Goal: Information Seeking & Learning: Check status

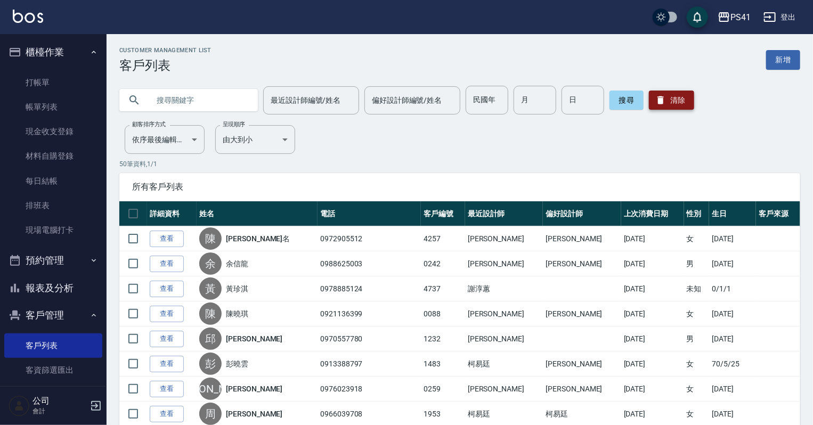
click at [673, 100] on button "清除" at bounding box center [671, 100] width 45 height 19
click at [185, 99] on input "text" at bounding box center [199, 100] width 100 height 29
type input "0916782902"
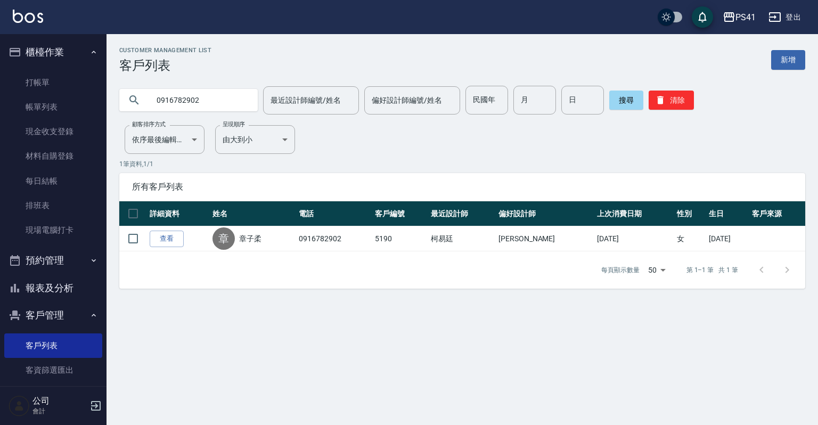
click at [673, 110] on div "搜尋 清除" at bounding box center [651, 100] width 85 height 29
click at [678, 98] on button "清除" at bounding box center [671, 100] width 45 height 19
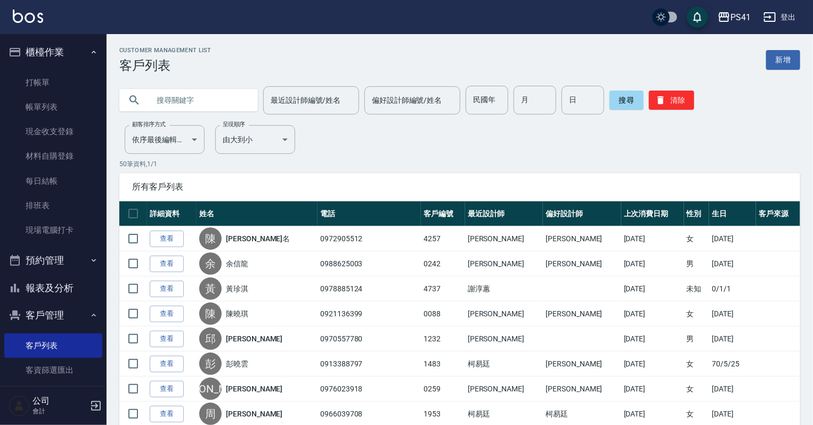
click at [217, 98] on input "text" at bounding box center [199, 100] width 100 height 29
type input "0912817050"
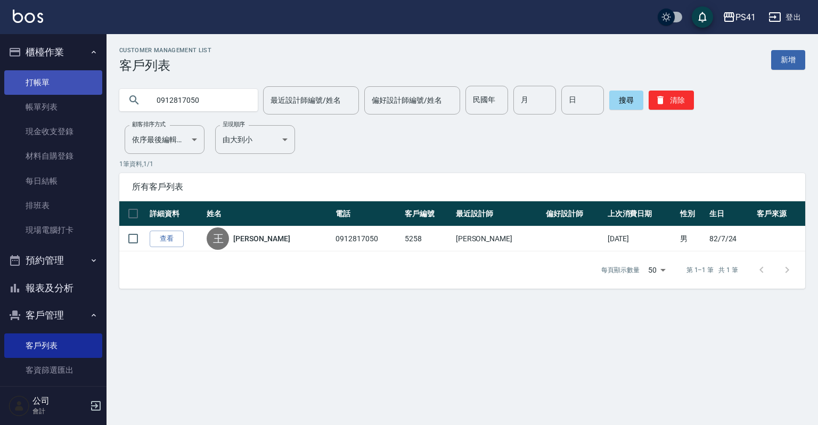
click at [35, 79] on link "打帳單" at bounding box center [53, 82] width 98 height 25
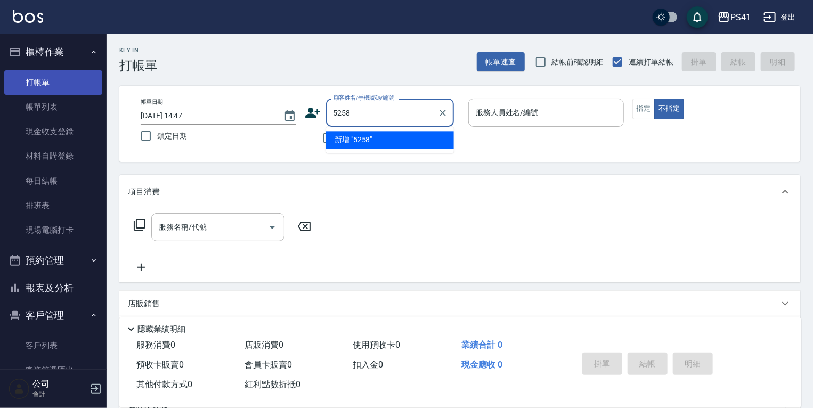
type input "5258"
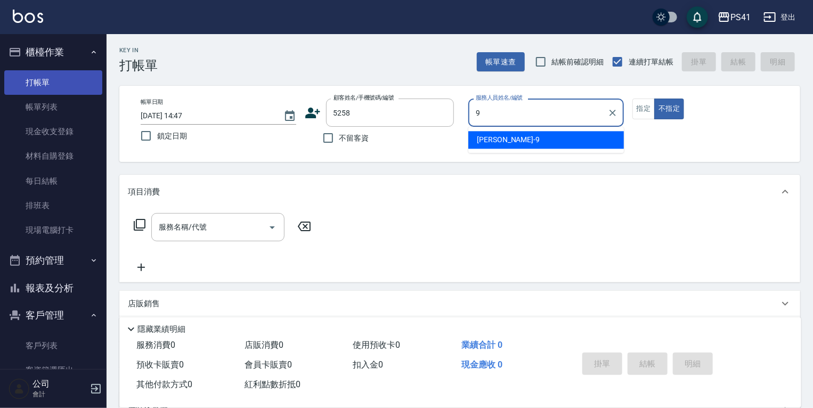
type input "[PERSON_NAME]-9"
type button "false"
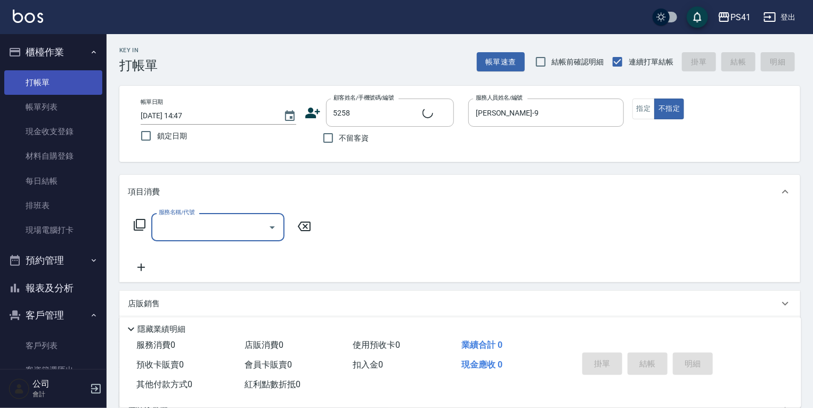
type input "[PERSON_NAME]/0912817050/5258"
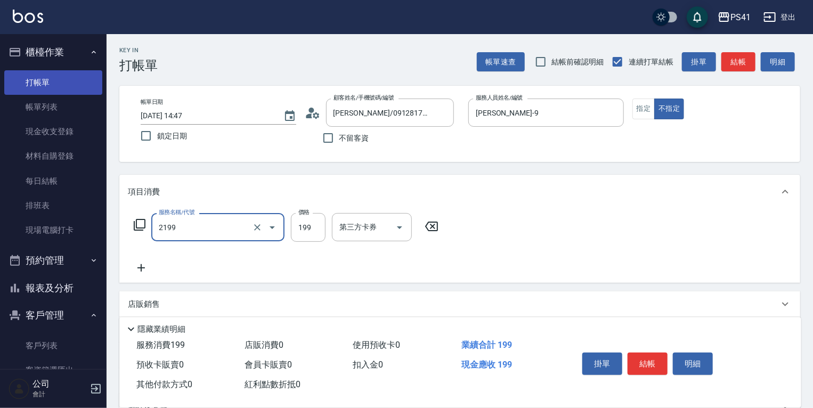
type input "不指定剪髮活動(2199)"
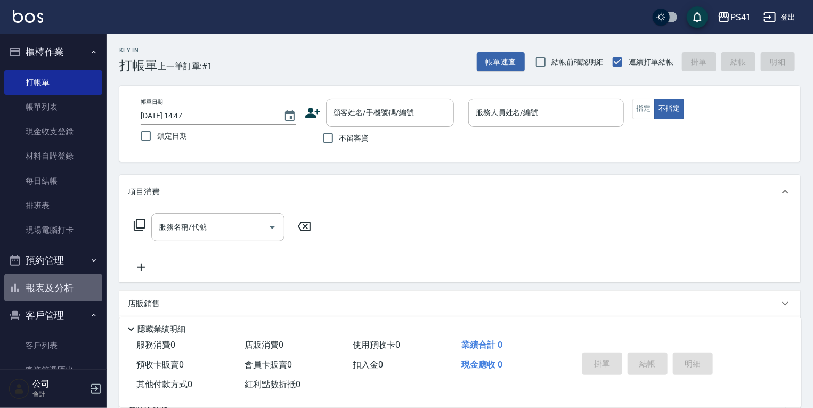
click at [72, 294] on button "報表及分析" at bounding box center [53, 288] width 98 height 28
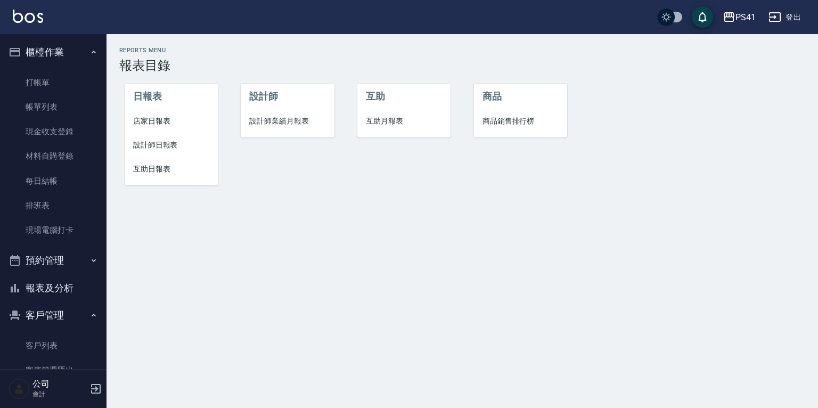
click at [166, 141] on span "設計師日報表" at bounding box center [171, 145] width 76 height 11
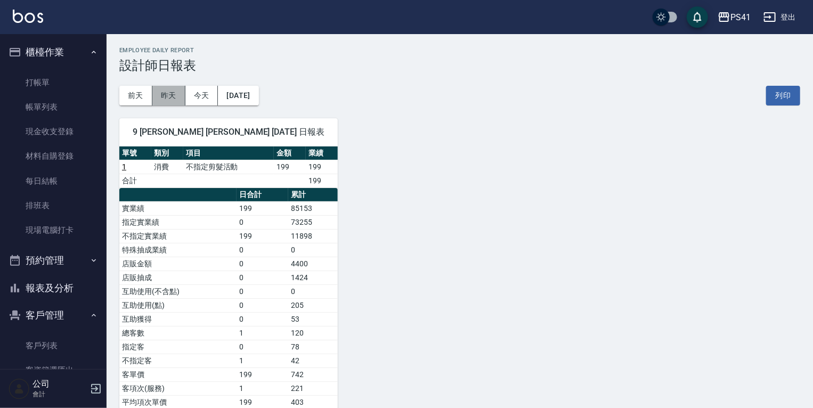
click at [171, 92] on button "昨天" at bounding box center [168, 96] width 33 height 20
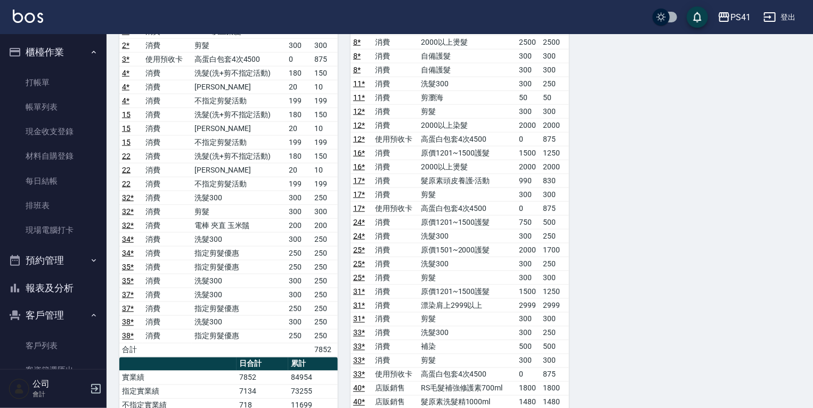
scroll to position [767, 0]
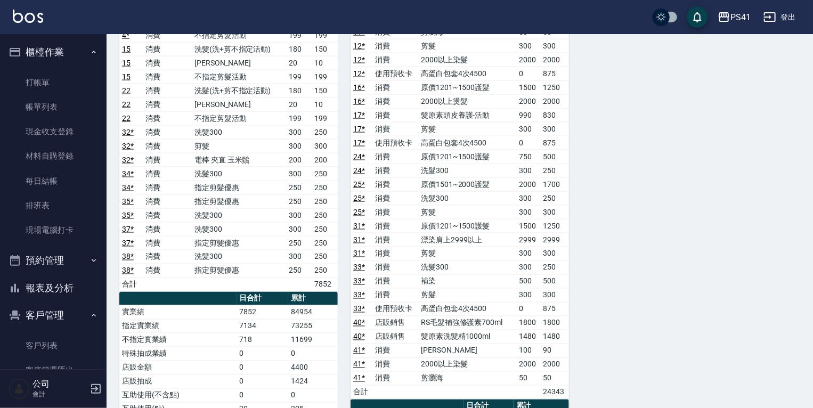
click at [51, 289] on button "報表及分析" at bounding box center [53, 288] width 98 height 28
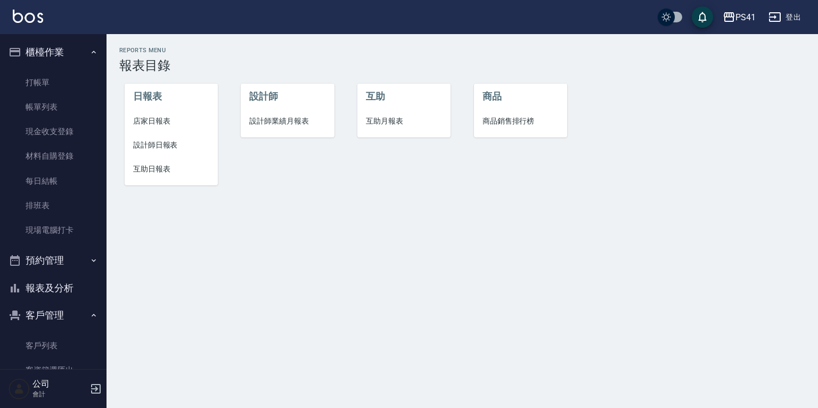
click at [267, 124] on span "設計師業績月報表" at bounding box center [287, 121] width 76 height 11
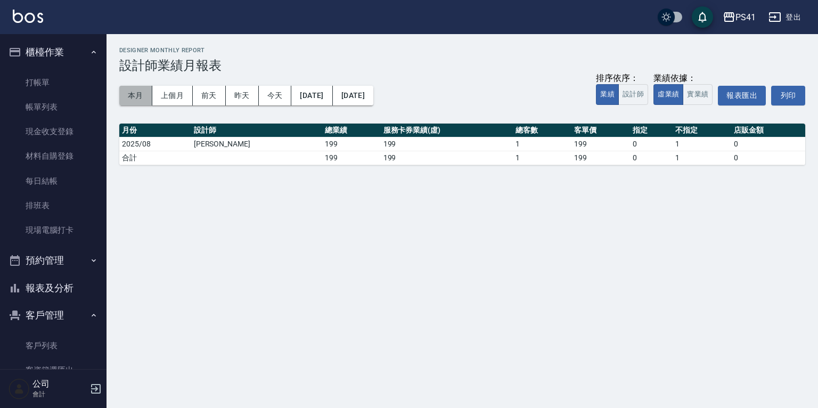
click at [136, 96] on button "本月" at bounding box center [135, 96] width 33 height 20
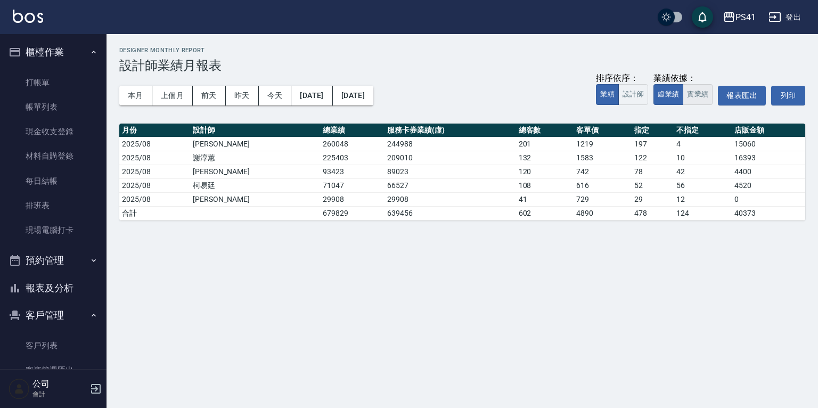
click at [701, 94] on button "實業績" at bounding box center [698, 94] width 30 height 21
click at [676, 96] on button "虛業績" at bounding box center [669, 94] width 30 height 21
click at [65, 290] on button "報表及分析" at bounding box center [53, 288] width 98 height 28
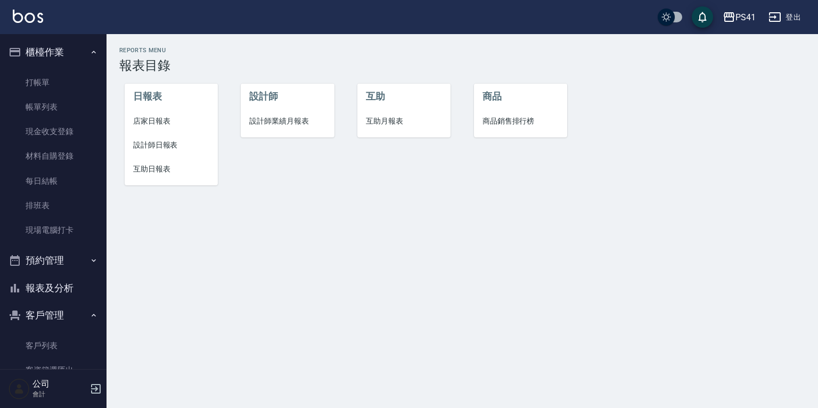
click at [276, 126] on span "設計師業績月報表" at bounding box center [287, 121] width 76 height 11
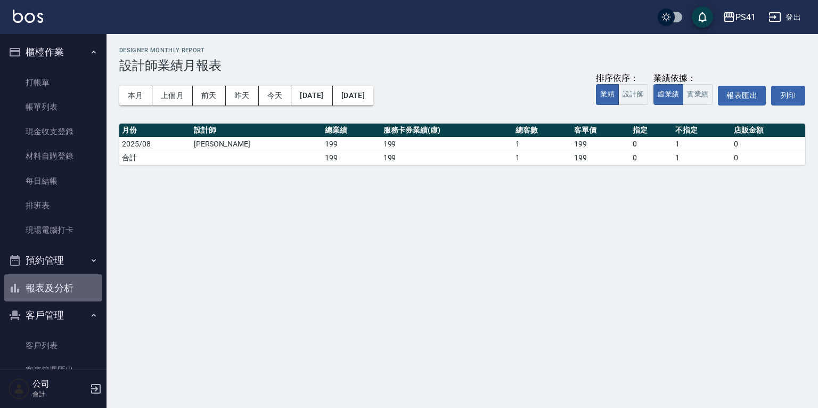
click at [53, 284] on button "報表及分析" at bounding box center [53, 288] width 98 height 28
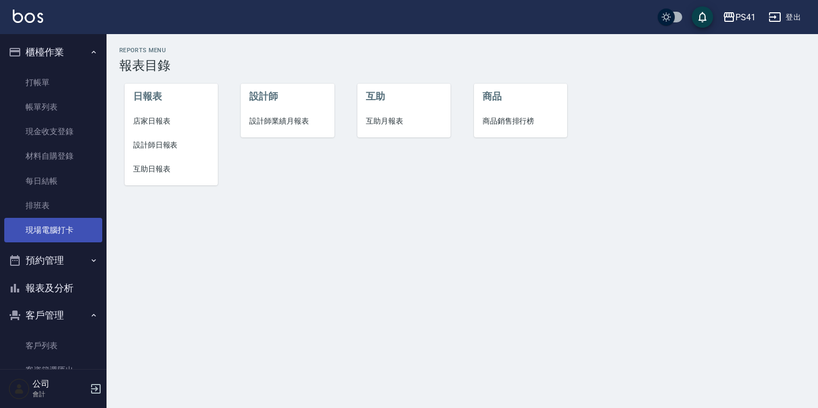
click at [95, 232] on link "現場電腦打卡" at bounding box center [53, 230] width 98 height 25
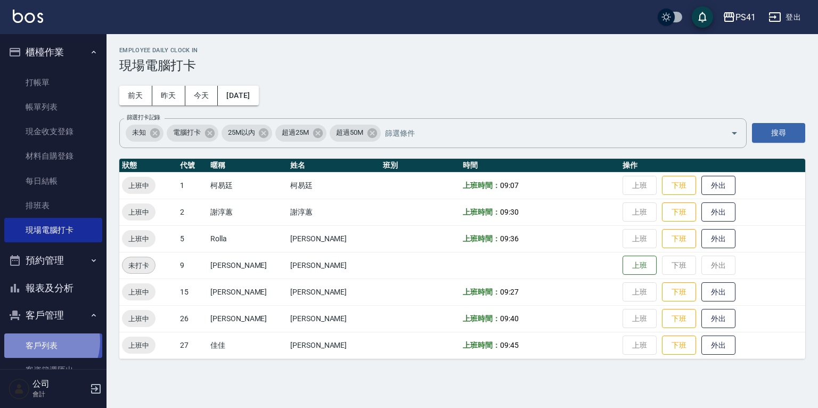
click at [43, 341] on link "客戶列表" at bounding box center [53, 345] width 98 height 25
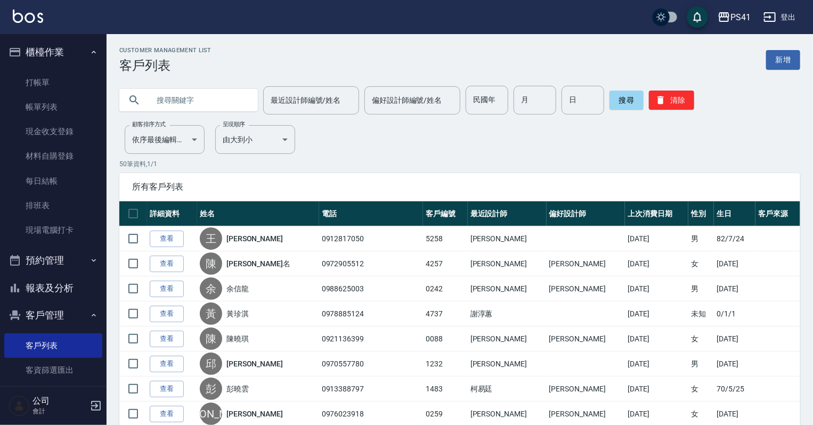
click at [228, 102] on input "text" at bounding box center [199, 100] width 100 height 29
type input "0989010763"
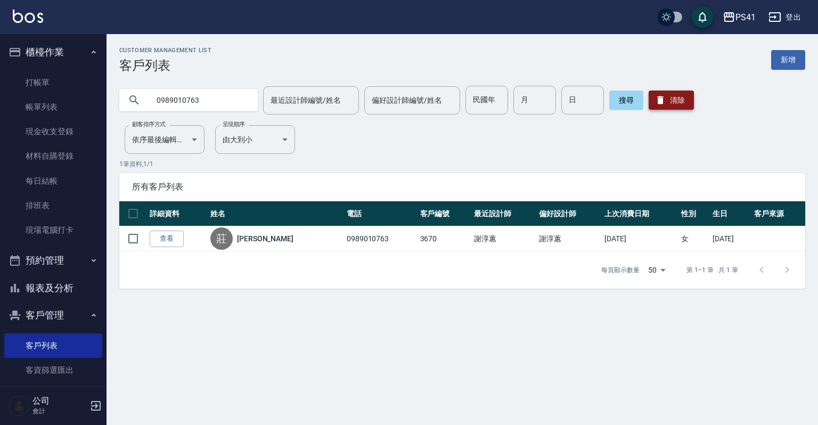
drag, startPoint x: 639, startPoint y: 98, endPoint x: 655, endPoint y: 100, distance: 16.1
click at [652, 100] on div "搜尋 清除" at bounding box center [651, 100] width 85 height 29
click at [655, 100] on icon "button" at bounding box center [660, 100] width 11 height 11
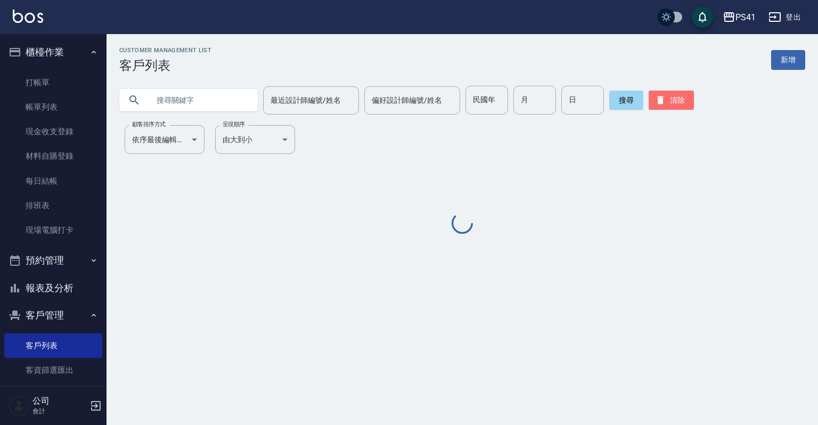
drag, startPoint x: 655, startPoint y: 100, endPoint x: 359, endPoint y: 67, distance: 297.5
click at [566, 87] on div "最近設計師編號/姓名 最近設計師編號/姓名 偏好設計師編號/姓名 偏好設計師編號/姓名 民國年 民國年 月 月 日 日 搜尋 清除" at bounding box center [462, 100] width 686 height 29
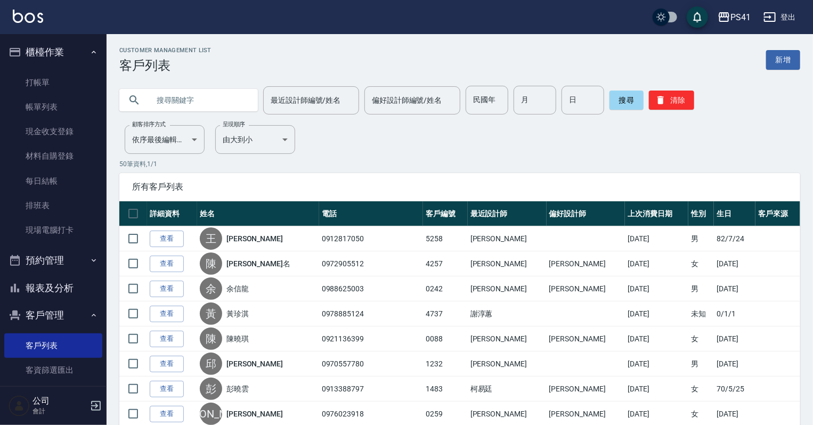
click at [208, 100] on input "text" at bounding box center [199, 100] width 100 height 29
type input "涵"
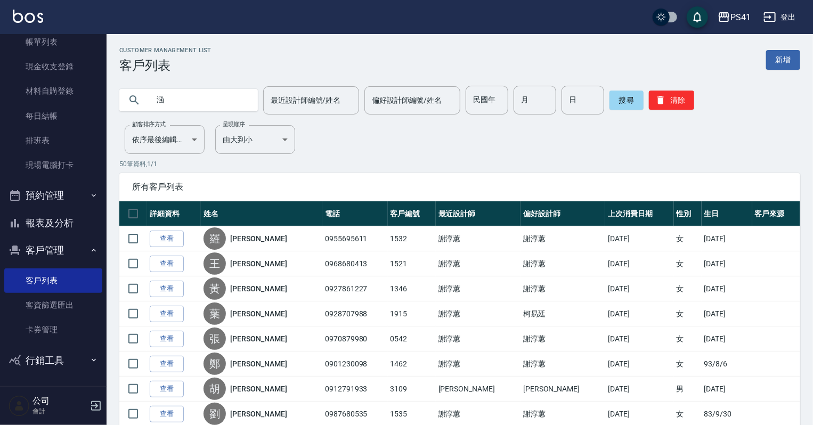
click at [168, 364] on link "查看" at bounding box center [167, 364] width 34 height 17
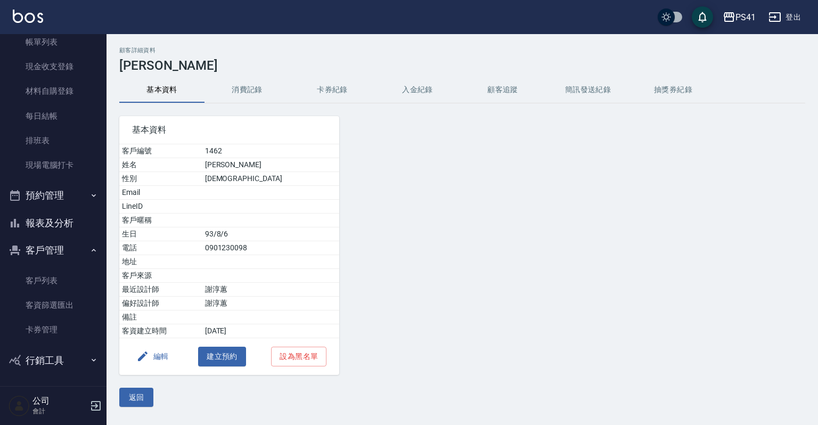
drag, startPoint x: 233, startPoint y: 85, endPoint x: 251, endPoint y: 85, distance: 18.1
click at [233, 85] on button "消費記錄" at bounding box center [247, 90] width 85 height 26
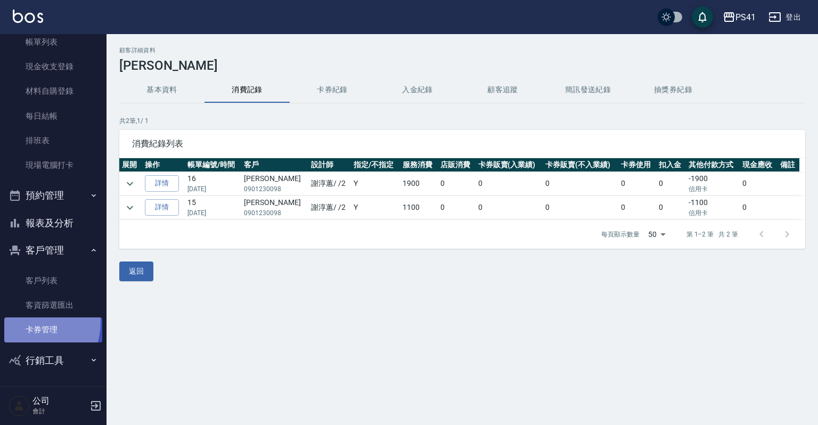
click at [30, 322] on link "卡券管理" at bounding box center [53, 329] width 98 height 25
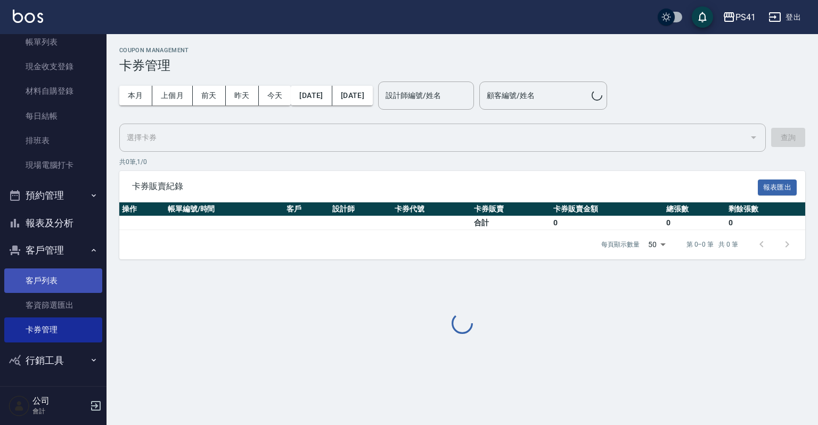
click at [77, 268] on link "客戶列表" at bounding box center [53, 280] width 98 height 25
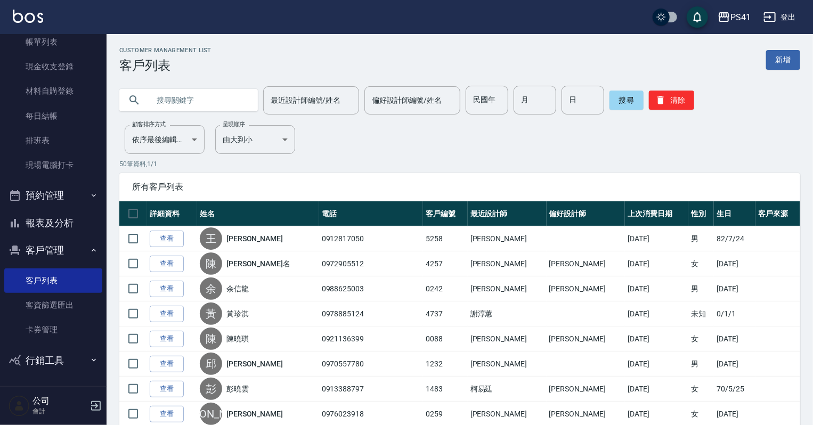
click at [240, 87] on input "text" at bounding box center [199, 100] width 100 height 29
click at [196, 104] on input "text" at bounding box center [199, 100] width 100 height 29
type input "'"
type input "[PERSON_NAME]"
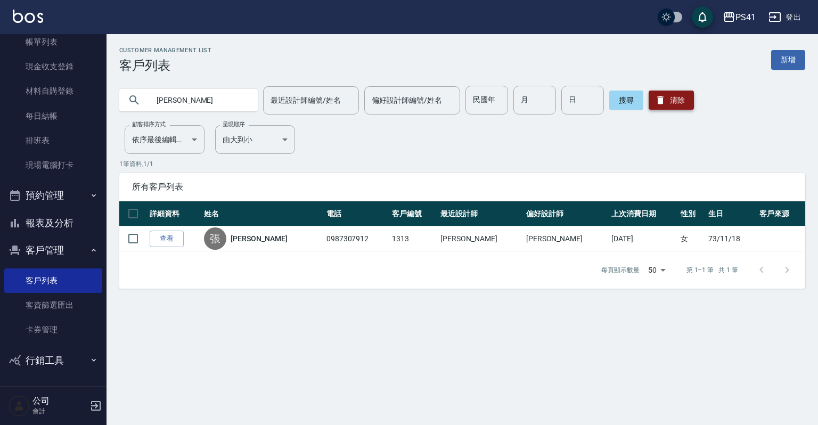
click at [667, 94] on button "清除" at bounding box center [671, 100] width 45 height 19
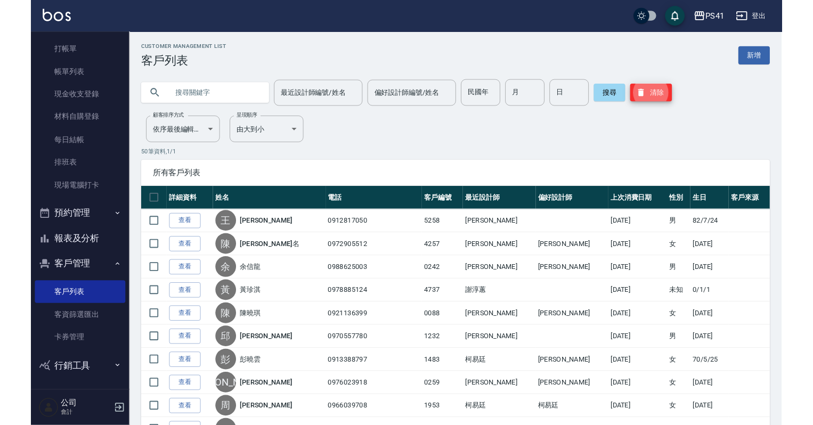
scroll to position [65, 0]
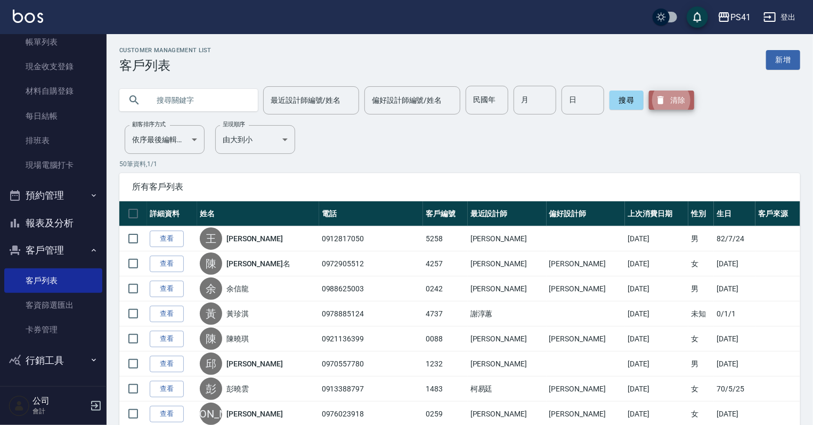
click at [672, 100] on button "清除" at bounding box center [671, 100] width 45 height 19
click at [156, 101] on input "text" at bounding box center [199, 100] width 100 height 29
type input "[PERSON_NAME]"
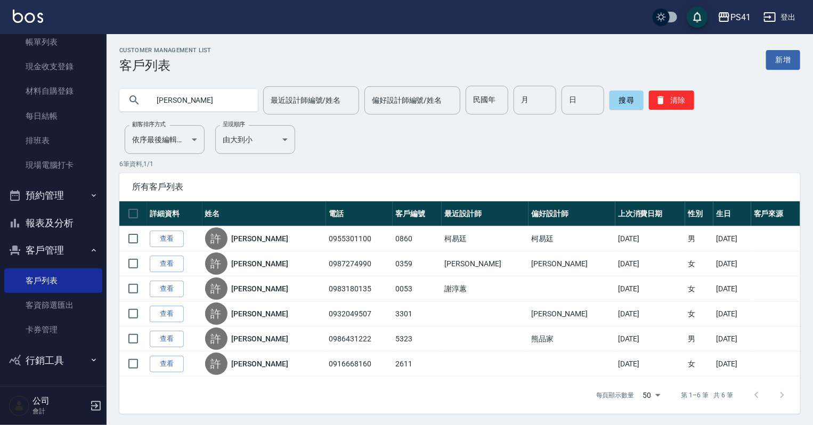
click at [17, 221] on icon "button" at bounding box center [15, 223] width 13 height 13
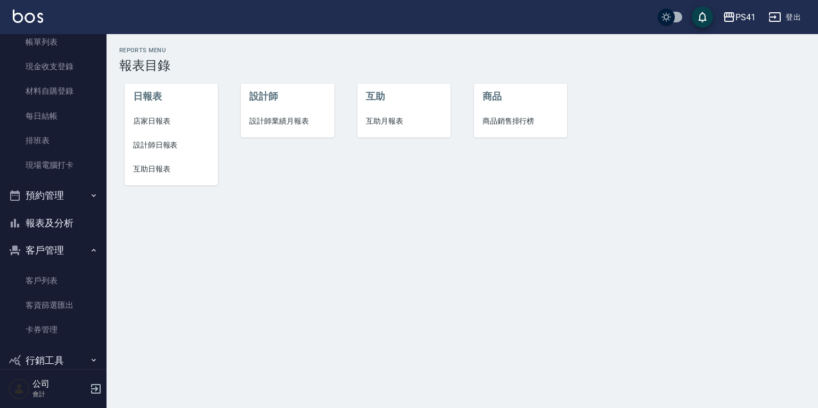
click at [293, 121] on span "設計師業績月報表" at bounding box center [287, 121] width 76 height 11
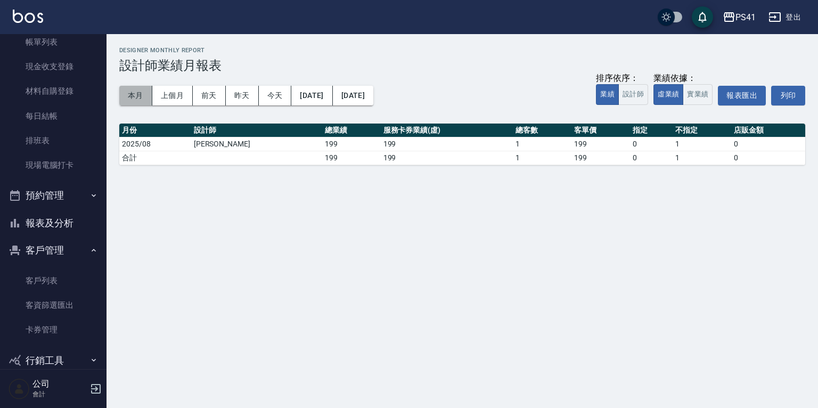
click at [129, 95] on button "本月" at bounding box center [135, 96] width 33 height 20
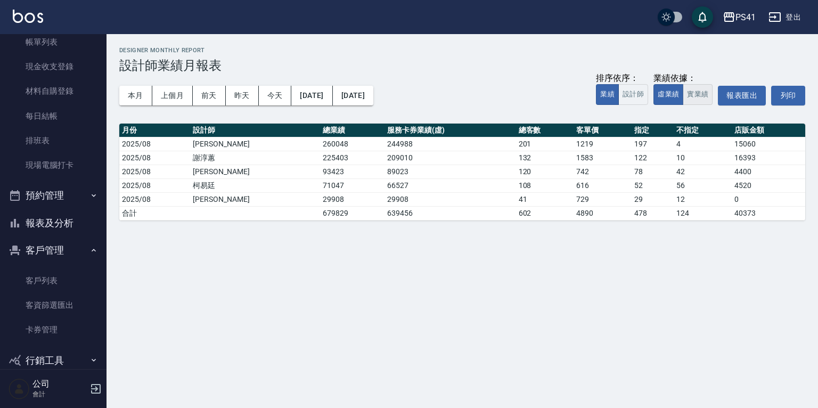
click at [695, 89] on button "實業績" at bounding box center [698, 94] width 30 height 21
click at [667, 96] on button "虛業績" at bounding box center [669, 94] width 30 height 21
click at [80, 227] on button "報表及分析" at bounding box center [53, 223] width 98 height 28
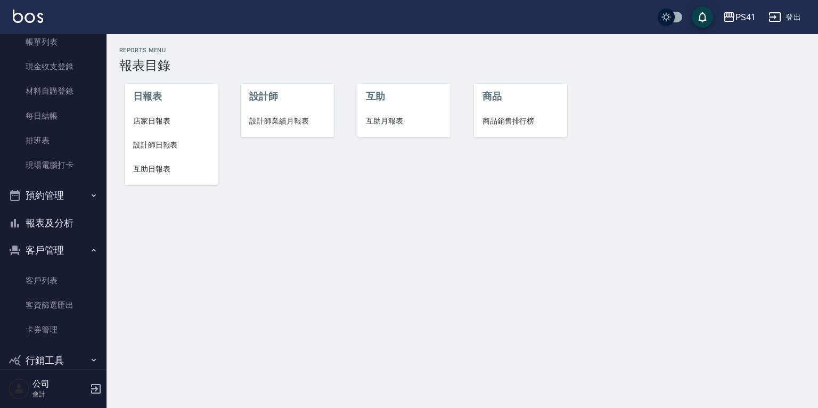
click at [414, 123] on span "互助月報表" at bounding box center [404, 121] width 76 height 11
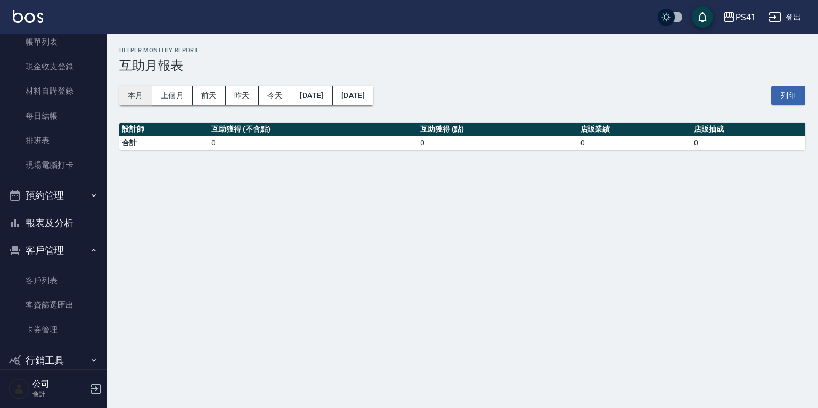
click at [131, 94] on button "本月" at bounding box center [135, 96] width 33 height 20
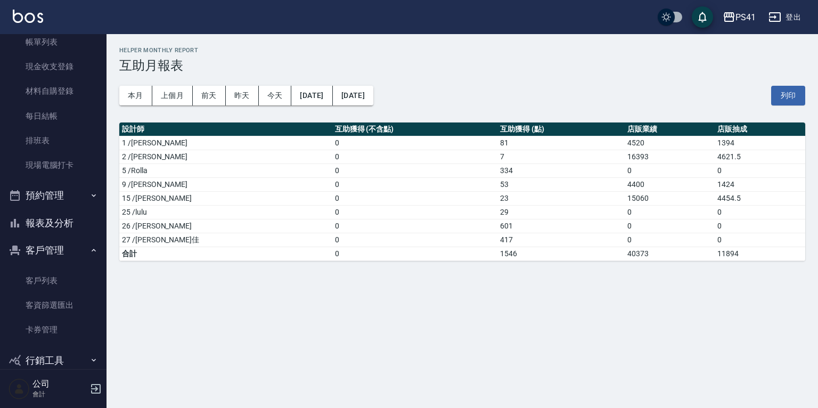
click at [62, 232] on button "報表及分析" at bounding box center [53, 223] width 98 height 28
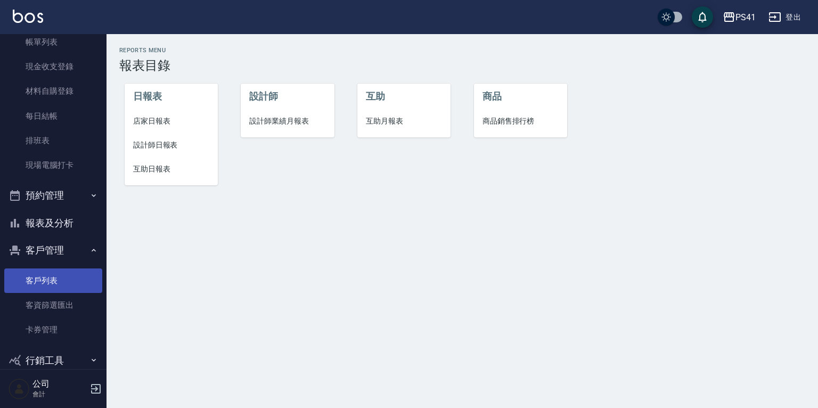
click at [59, 272] on link "客戶列表" at bounding box center [53, 280] width 98 height 25
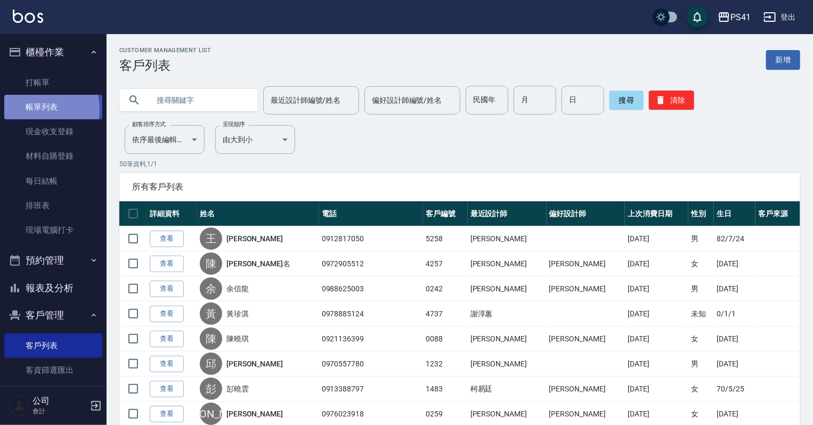
click at [39, 109] on link "帳單列表" at bounding box center [53, 107] width 98 height 25
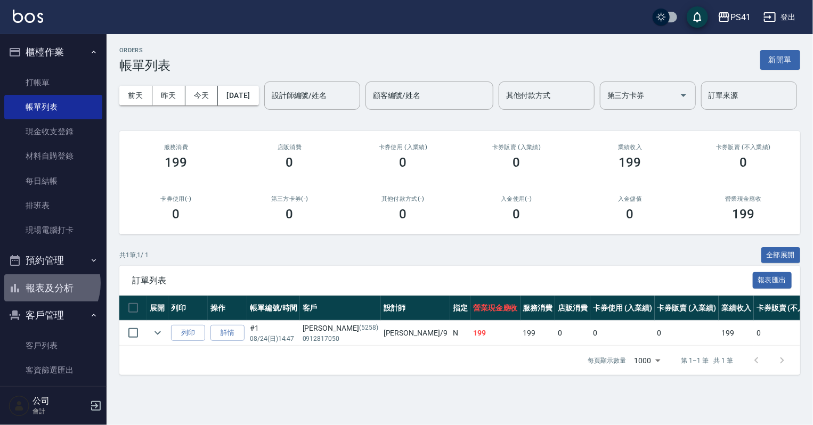
click at [41, 283] on button "報表及分析" at bounding box center [53, 288] width 98 height 28
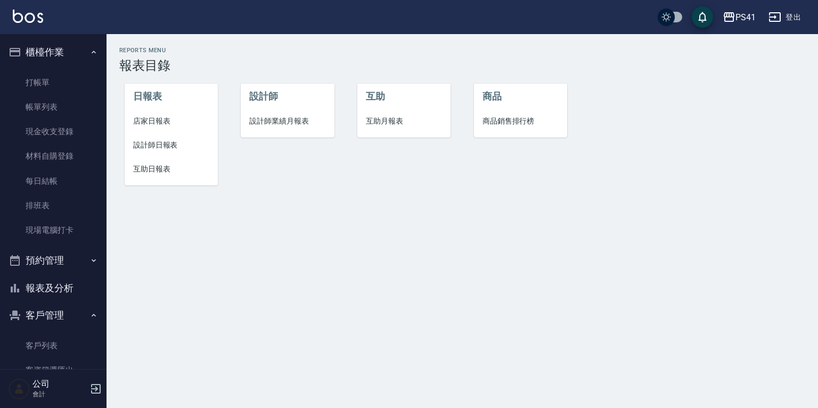
click at [265, 125] on span "設計師業績月報表" at bounding box center [287, 121] width 76 height 11
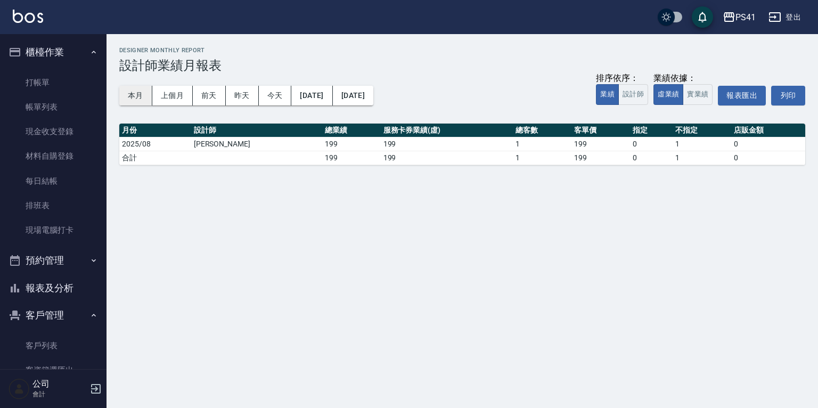
click at [142, 96] on button "本月" at bounding box center [135, 96] width 33 height 20
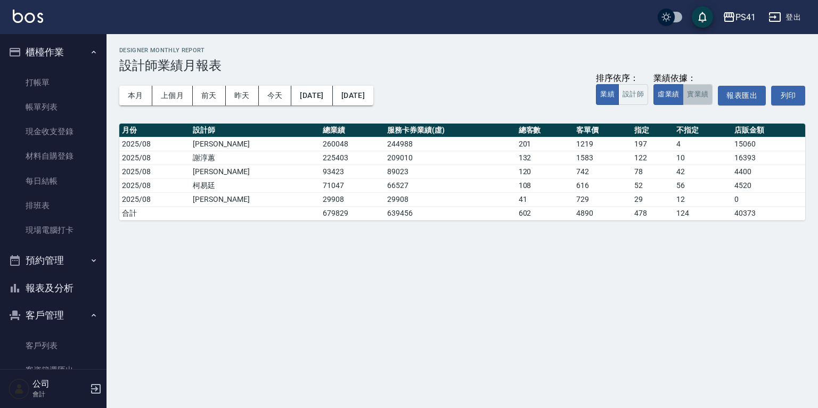
click at [687, 95] on button "實業績" at bounding box center [698, 94] width 30 height 21
click at [669, 100] on button "虛業績" at bounding box center [669, 94] width 30 height 21
click at [45, 89] on link "打帳單" at bounding box center [53, 82] width 98 height 25
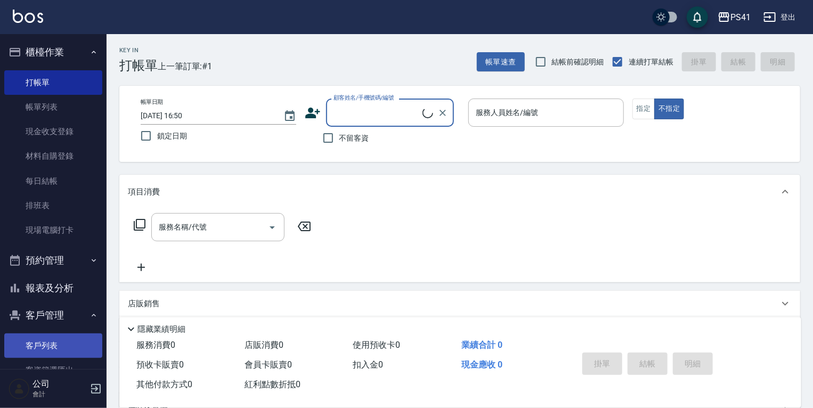
click at [54, 340] on link "客戶列表" at bounding box center [53, 345] width 98 height 25
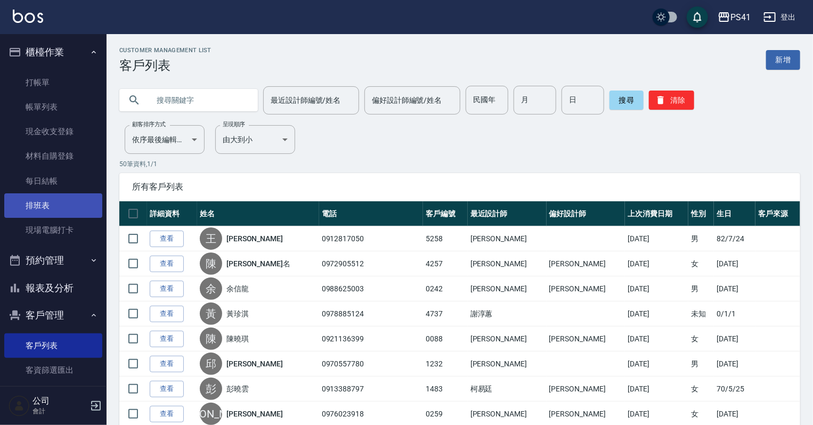
click at [70, 211] on link "排班表" at bounding box center [53, 205] width 98 height 25
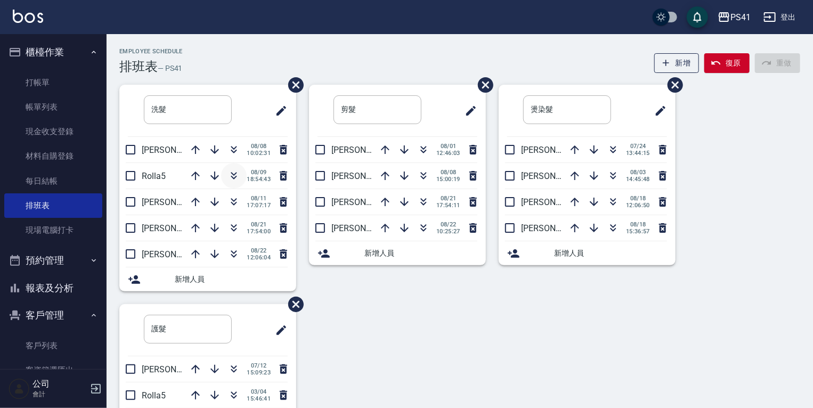
click at [237, 176] on icon "button" at bounding box center [233, 175] width 13 height 13
drag, startPoint x: 78, startPoint y: 344, endPoint x: 79, endPoint y: 361, distance: 17.1
click at [78, 344] on link "客戶列表" at bounding box center [53, 345] width 98 height 25
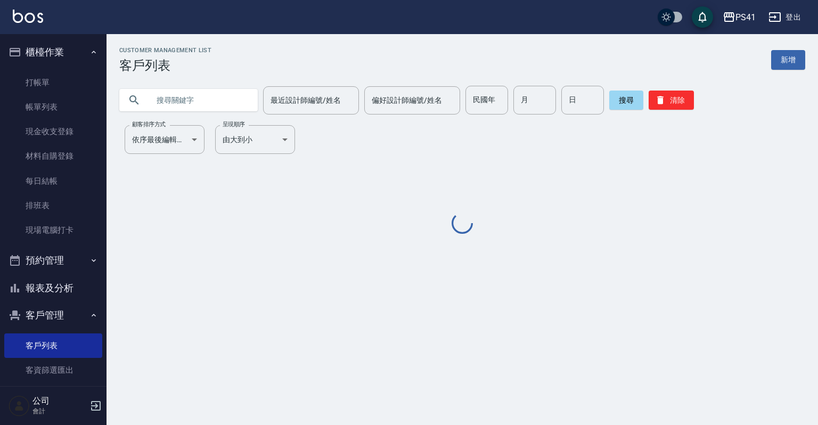
drag, startPoint x: 205, startPoint y: 97, endPoint x: 818, endPoint y: 121, distance: 613.1
click at [213, 97] on input "text" at bounding box center [199, 100] width 100 height 29
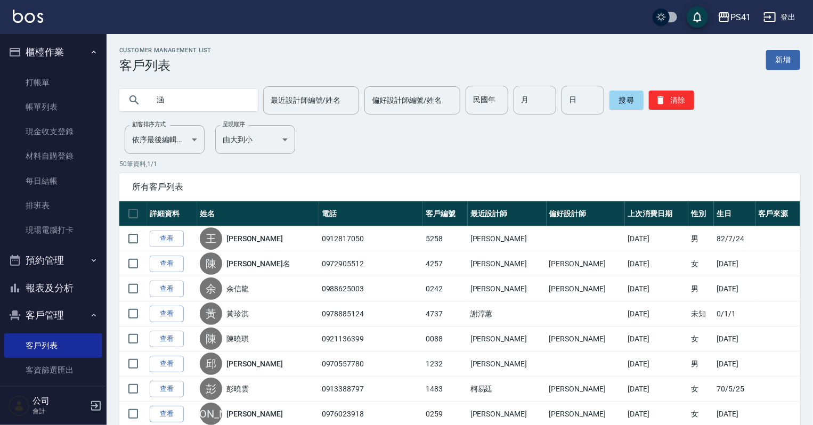
type input "涵"
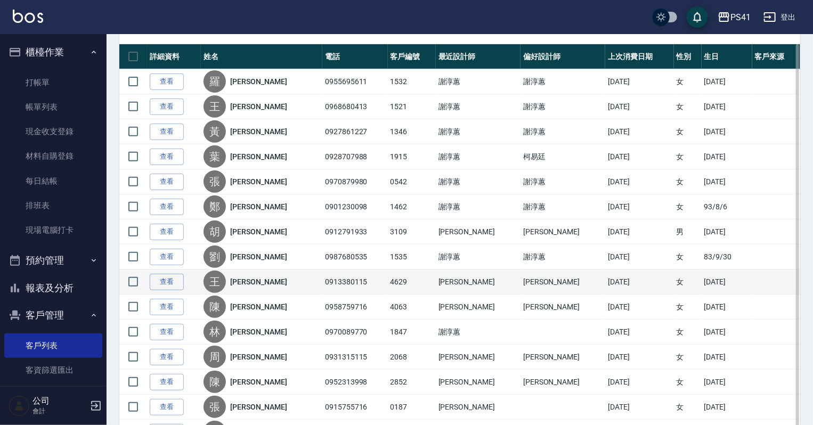
scroll to position [170, 0]
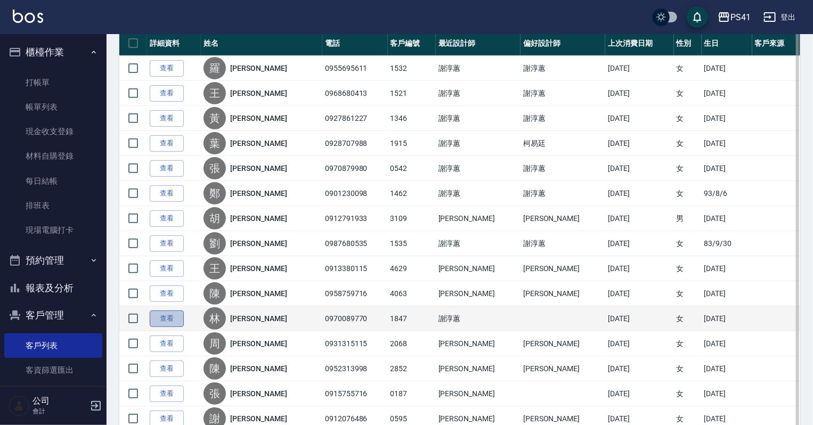
click at [158, 315] on link "查看" at bounding box center [167, 319] width 34 height 17
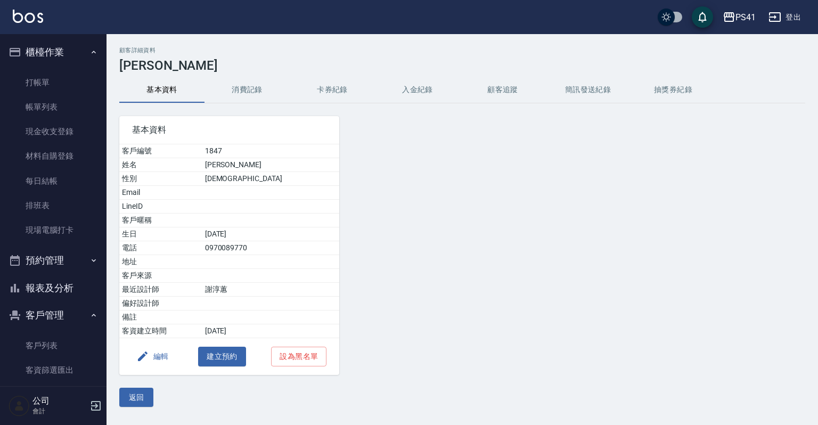
click at [261, 89] on button "消費記錄" at bounding box center [247, 90] width 85 height 26
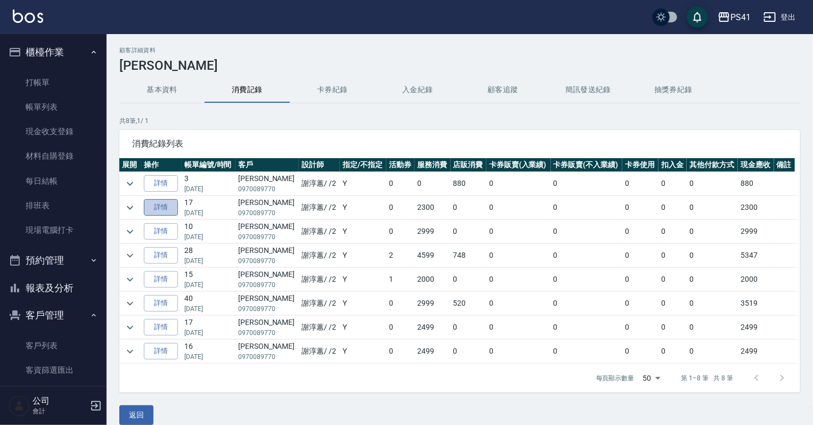
click at [161, 209] on link "詳情" at bounding box center [161, 207] width 34 height 17
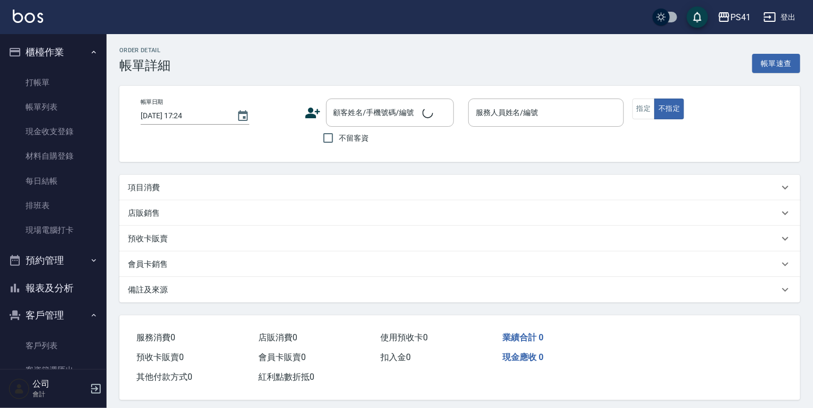
type input "[DATE] 19:58"
type input "[PERSON_NAME]-2"
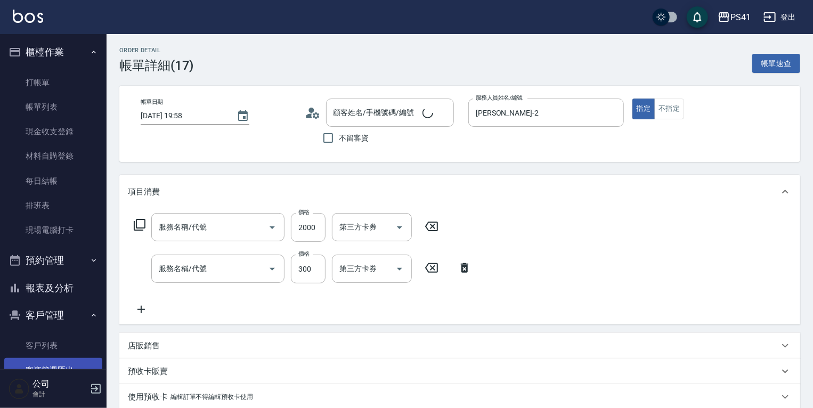
type input "原價1501~2000護髮(52000)"
type input "洗髮300(1300)"
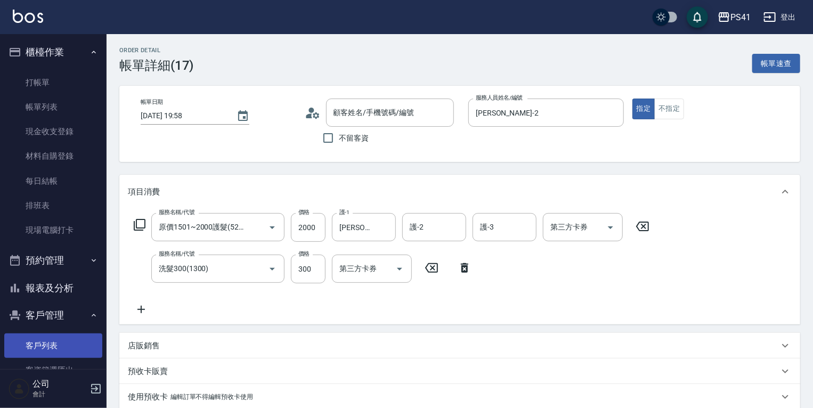
type input "[PERSON_NAME]/0970089770/1847"
click at [62, 340] on link "客戶列表" at bounding box center [53, 345] width 98 height 25
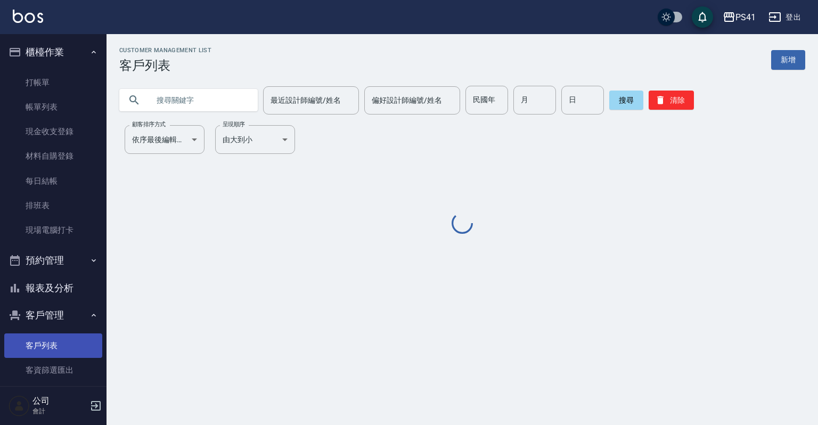
click at [62, 357] on link "客戶列表" at bounding box center [53, 345] width 98 height 25
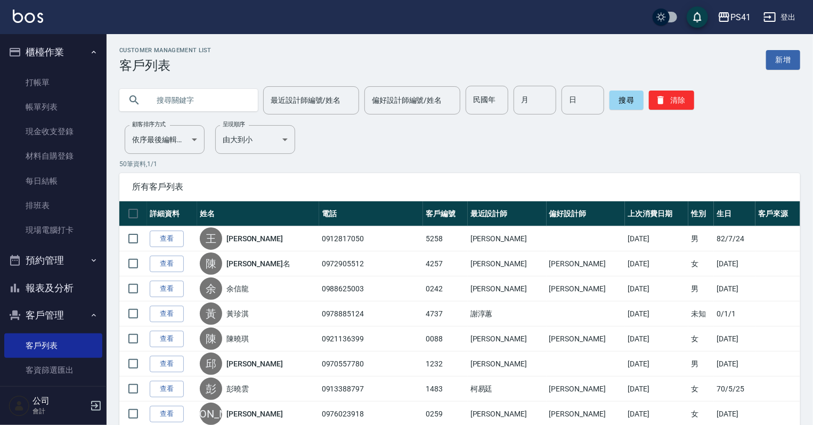
drag, startPoint x: 186, startPoint y: 101, endPoint x: 187, endPoint y: 93, distance: 8.0
click at [189, 98] on input "text" at bounding box center [199, 100] width 100 height 29
type input "[PERSON_NAME]"
click at [656, 107] on button "清除" at bounding box center [671, 100] width 45 height 19
click at [7, 72] on link "打帳單" at bounding box center [53, 82] width 98 height 25
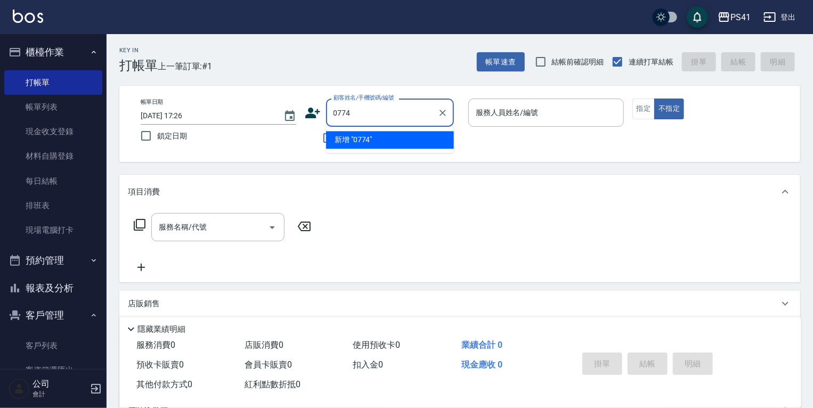
type input "0774"
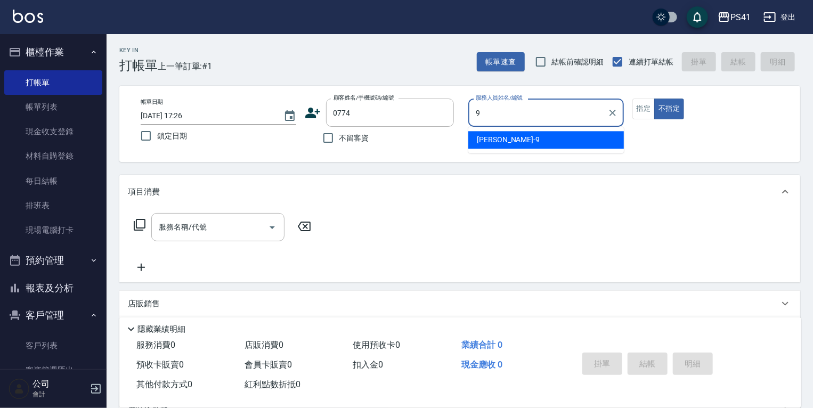
type input "[PERSON_NAME]-9"
type button "false"
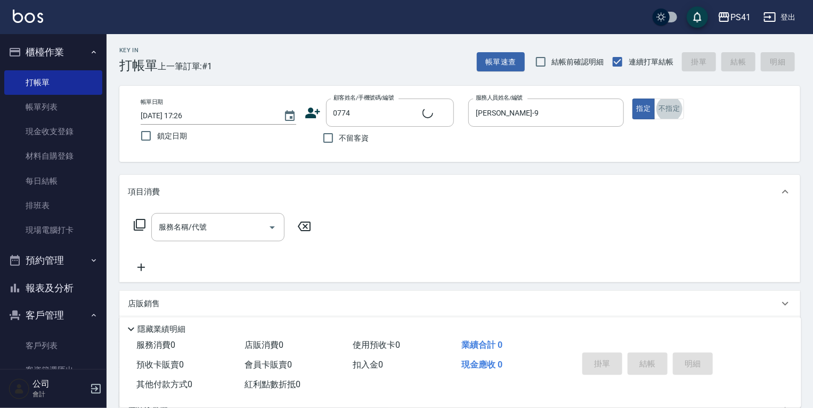
type input "[PERSON_NAME]/0983278208/0774"
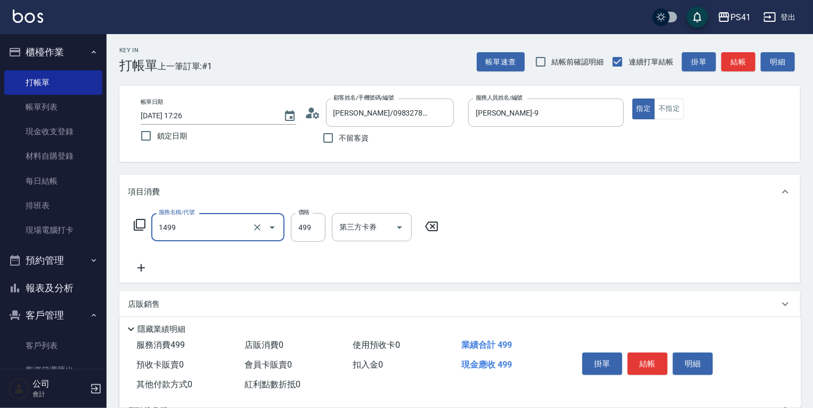
type input "活氧毛囊淨化髮浴(1499)"
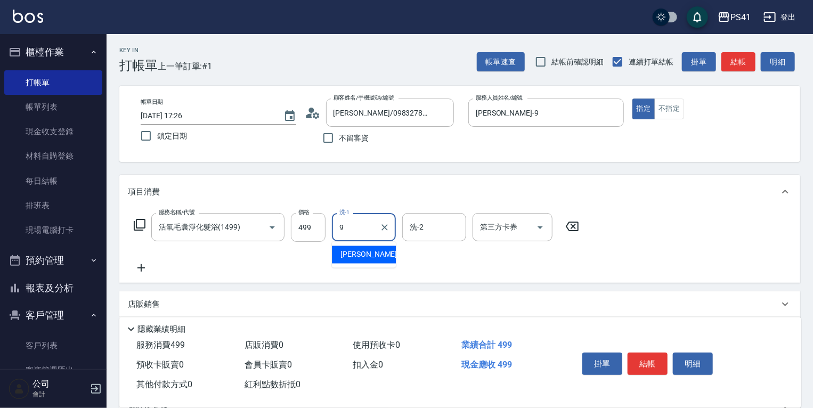
type input "[PERSON_NAME]-9"
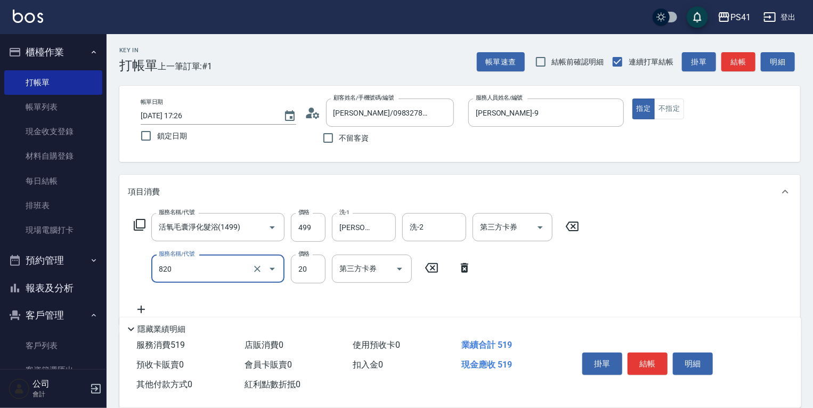
type input "潤絲(820)"
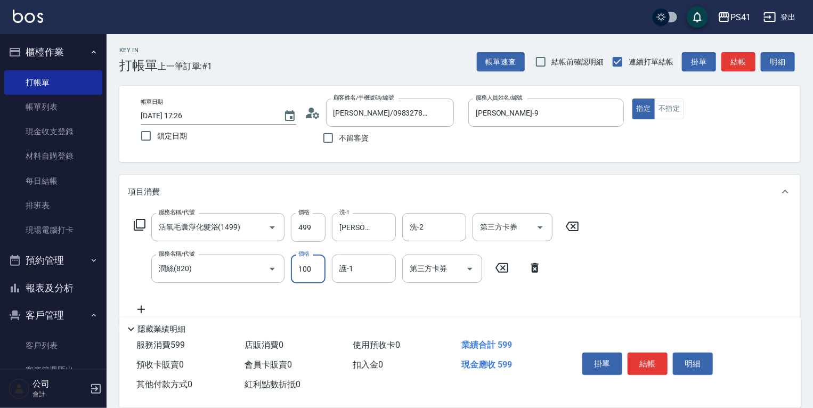
type input "100"
type input "[PERSON_NAME]-9"
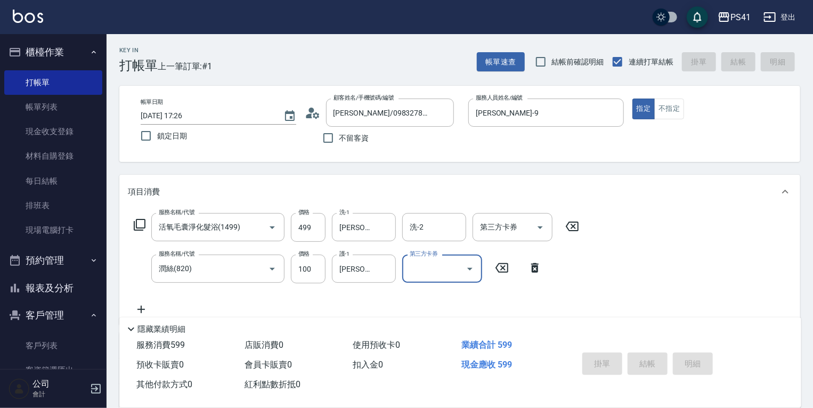
type input "[DATE] 17:27"
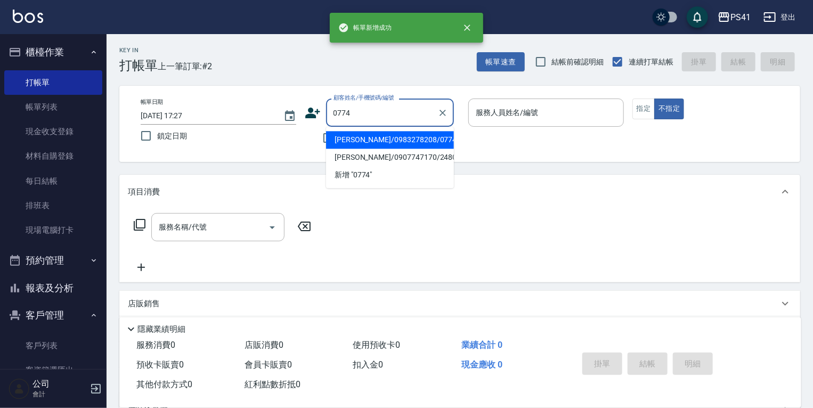
type input "[PERSON_NAME]/0983278208/0774"
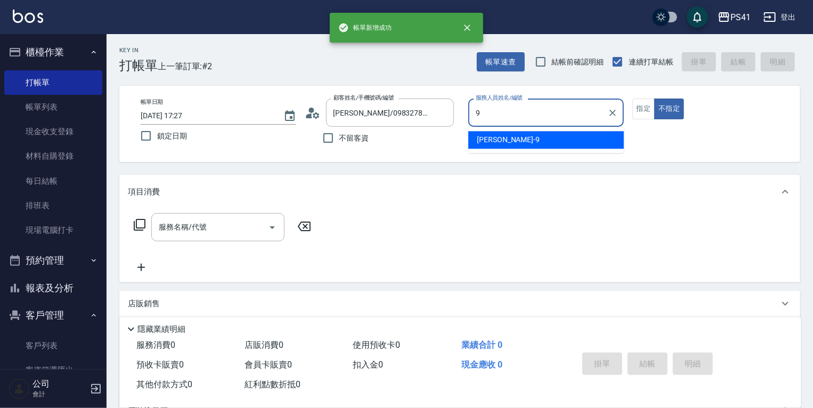
type input "[PERSON_NAME]-9"
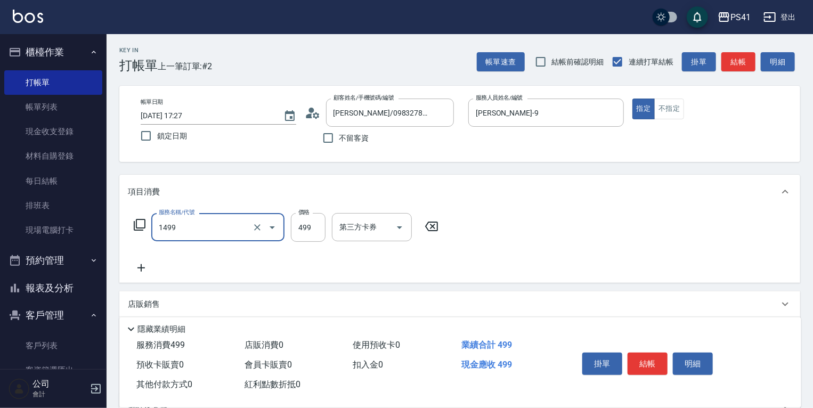
type input "活氧毛囊淨化髮浴(1499)"
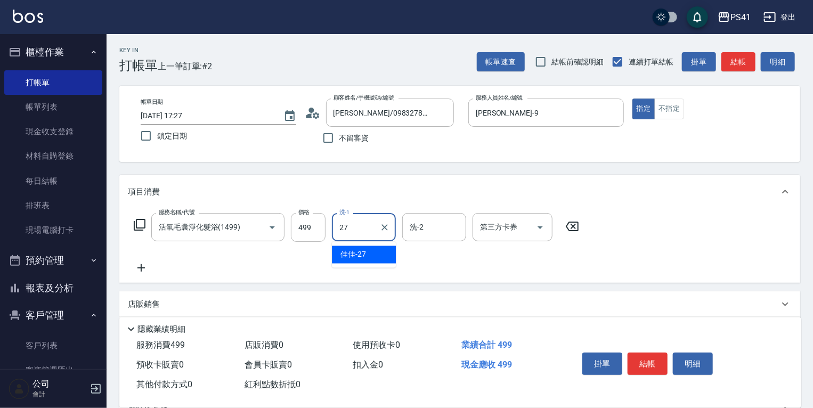
type input "佳佳-27"
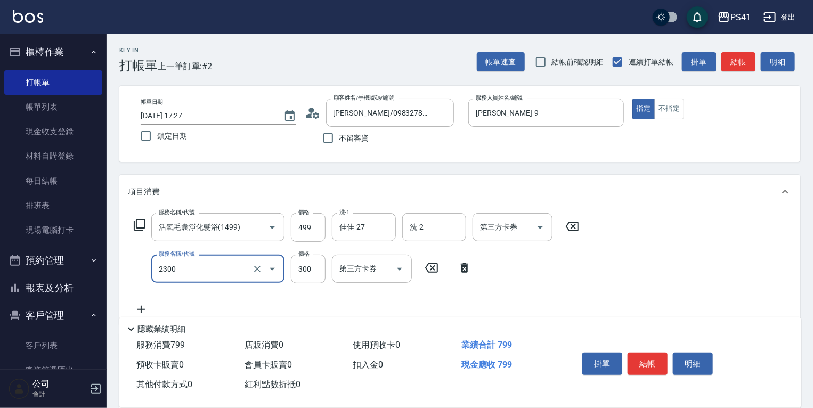
type input "剪髮(2300)"
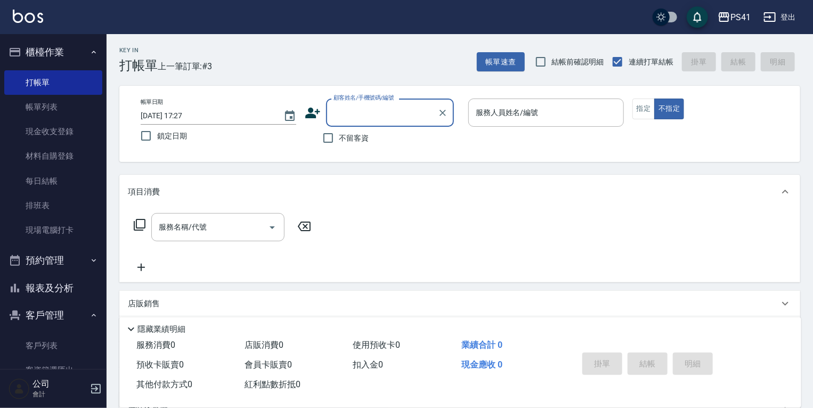
click at [73, 281] on button "報表及分析" at bounding box center [53, 288] width 98 height 28
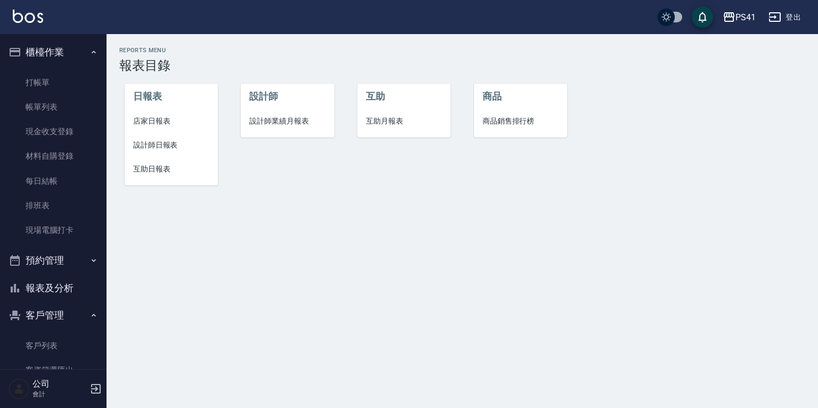
click at [294, 121] on span "設計師業績月報表" at bounding box center [287, 121] width 76 height 11
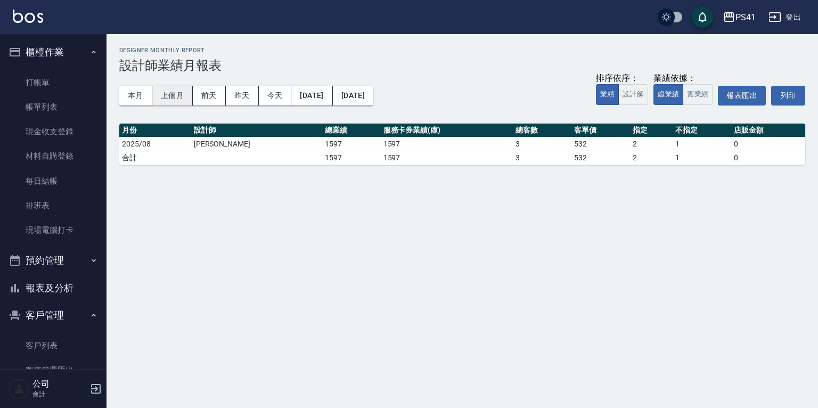
click at [164, 93] on button "上個月" at bounding box center [172, 96] width 40 height 20
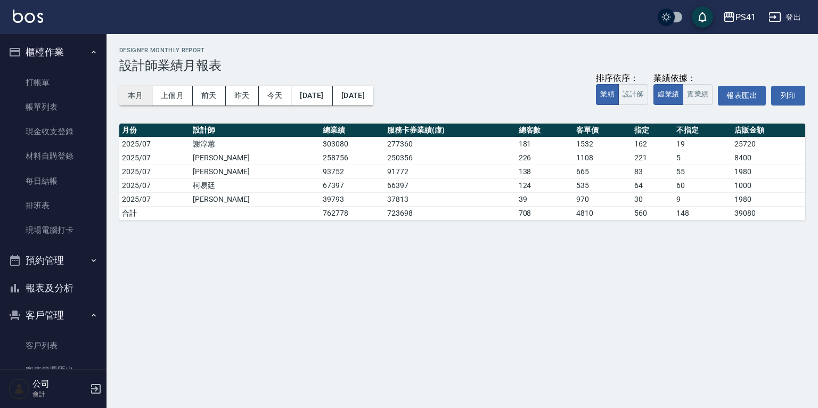
click at [135, 93] on button "本月" at bounding box center [135, 96] width 33 height 20
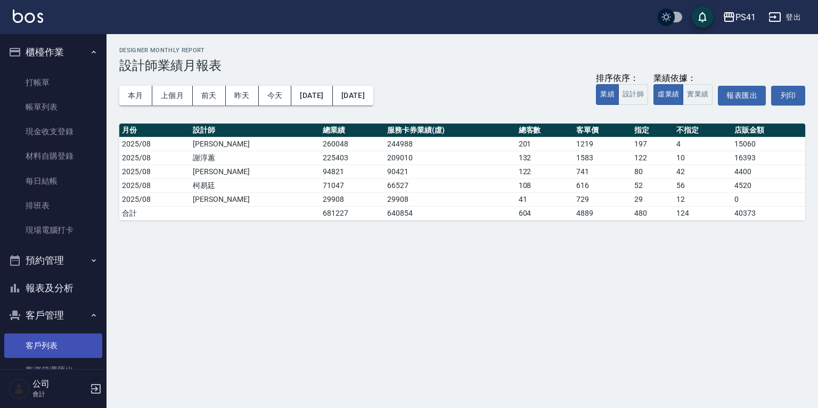
click at [55, 353] on link "客戶列表" at bounding box center [53, 345] width 98 height 25
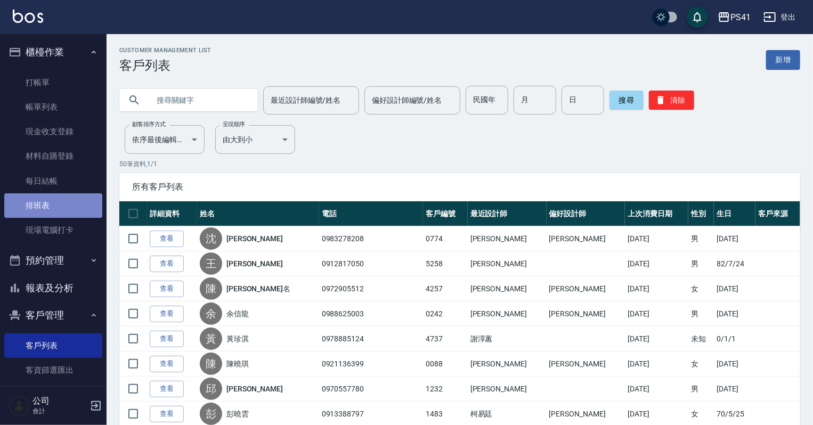
click at [67, 211] on link "排班表" at bounding box center [53, 205] width 98 height 25
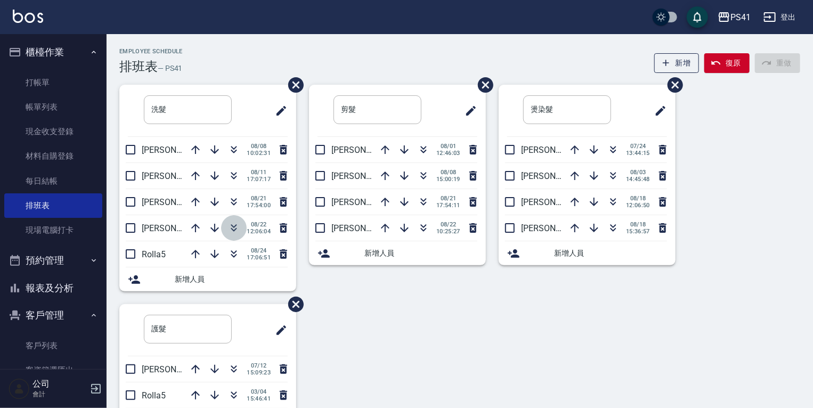
click at [234, 226] on icon "button" at bounding box center [234, 227] width 6 height 4
drag, startPoint x: 58, startPoint y: 339, endPoint x: 76, endPoint y: 307, distance: 36.3
click at [58, 339] on link "客戶列表" at bounding box center [53, 345] width 98 height 25
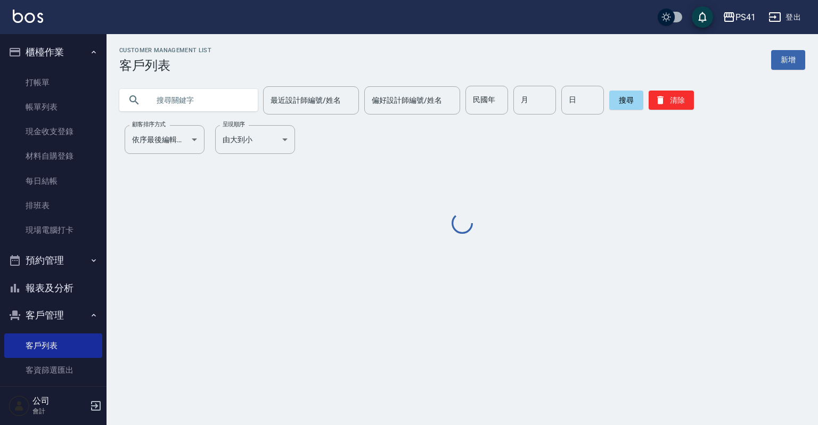
click at [192, 112] on input "text" at bounding box center [199, 100] width 100 height 29
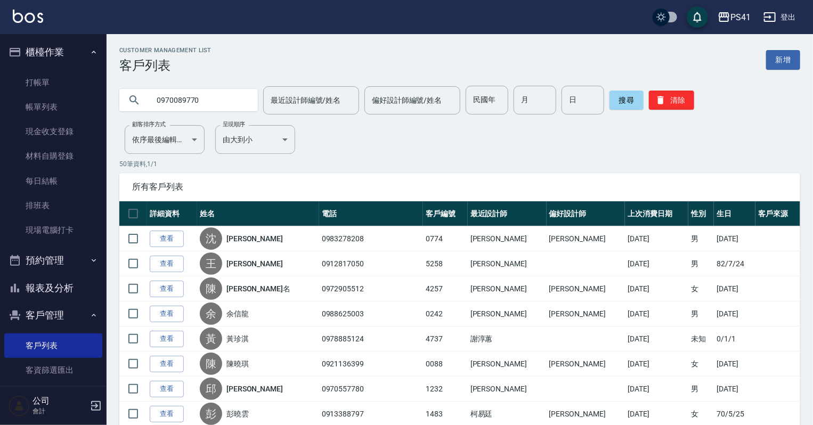
type input "0970089770"
